Goal: Book appointment/travel/reservation

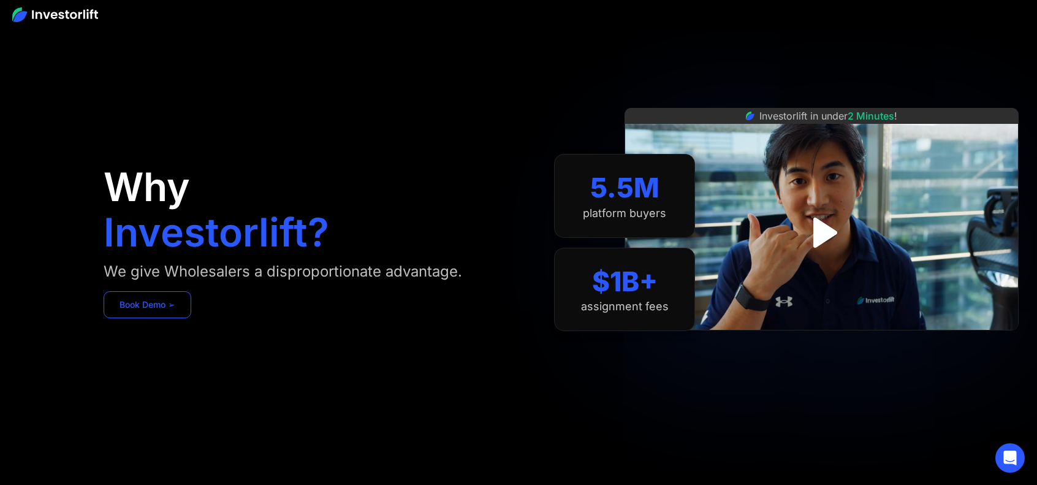
click at [173, 299] on link "Book Demo ➢" at bounding box center [148, 304] width 88 height 27
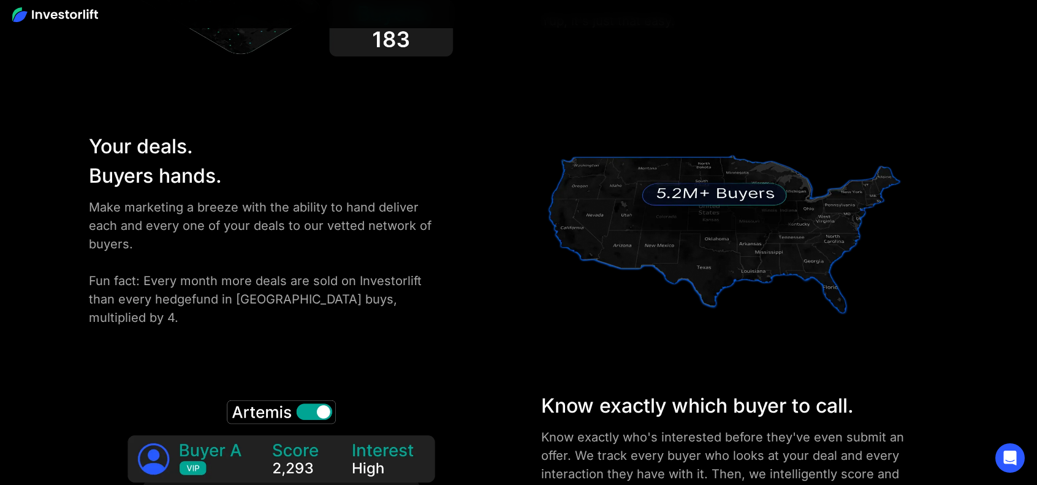
scroll to position [1679, 0]
